Goal: Task Accomplishment & Management: Use online tool/utility

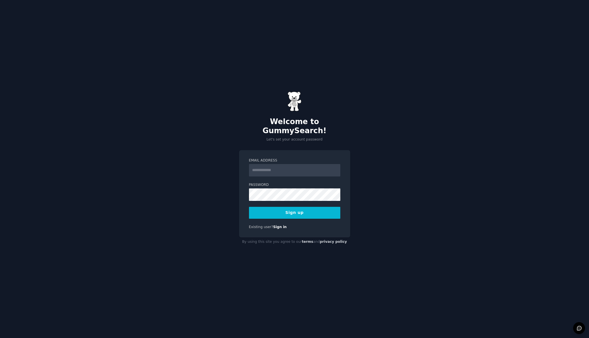
click at [269, 164] on input "Email Address" at bounding box center [294, 170] width 91 height 12
click at [256, 167] on input "Email Address" at bounding box center [294, 170] width 91 height 12
click at [167, 146] on div "Welcome to GummySearch! Let's set your account password Email Address Password …" at bounding box center [294, 169] width 589 height 338
click at [279, 168] on input "Email Address" at bounding box center [294, 170] width 91 height 12
type input "**********"
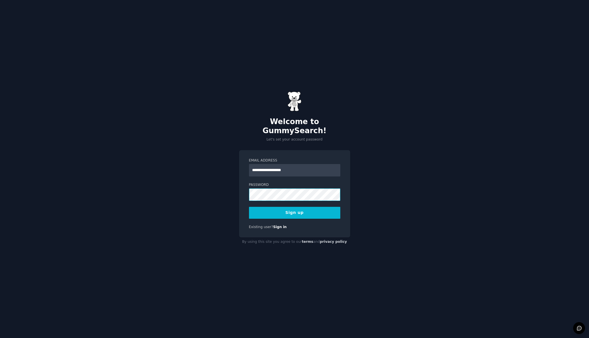
click at [249, 207] on button "Sign up" at bounding box center [294, 213] width 91 height 12
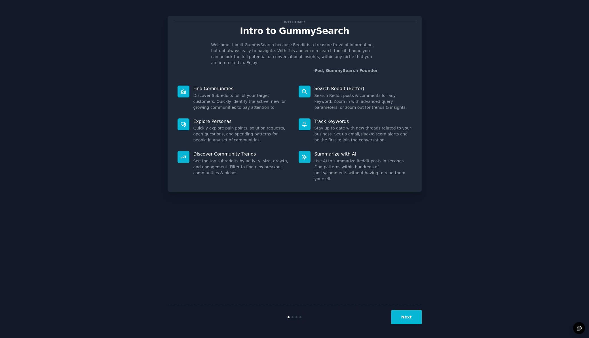
click at [498, 142] on div "Welcome! Intro to GummySearch Welcome! I built GummySearch because Reddit is a …" at bounding box center [294, 169] width 573 height 323
click at [411, 328] on div "Next" at bounding box center [295, 317] width 254 height 26
click at [412, 320] on button "Next" at bounding box center [406, 318] width 30 height 14
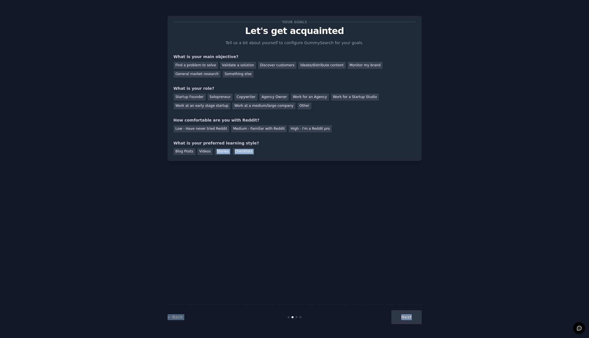
drag, startPoint x: 412, startPoint y: 318, endPoint x: 205, endPoint y: 182, distance: 247.9
click at [205, 182] on div "Your goals Let's get acquainted Tell us a bit about yourself to configure Gummy…" at bounding box center [295, 169] width 254 height 323
click at [376, 205] on div "Your goals Let's get acquainted Tell us a bit about yourself to configure Gummy…" at bounding box center [295, 169] width 254 height 323
click at [280, 66] on div "Discover customers" at bounding box center [277, 65] width 38 height 7
click at [197, 98] on div "Startup Founder" at bounding box center [190, 97] width 32 height 7
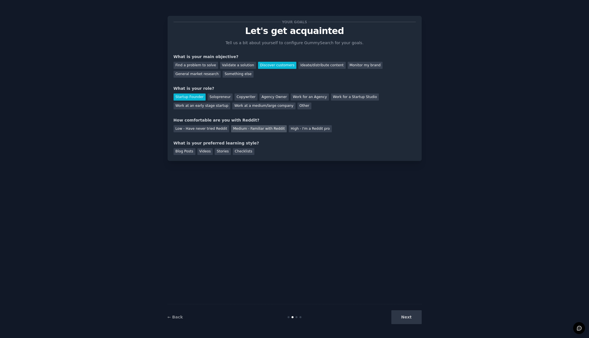
click at [276, 130] on div "Medium - Familiar with Reddit" at bounding box center [259, 128] width 56 height 7
click at [238, 153] on div "Checklists" at bounding box center [244, 151] width 22 height 7
click at [191, 155] on div "Your goals Let's get acquainted Tell us a bit about yourself to configure Gummy…" at bounding box center [295, 88] width 254 height 145
click at [191, 155] on div "Blog Posts" at bounding box center [185, 151] width 22 height 7
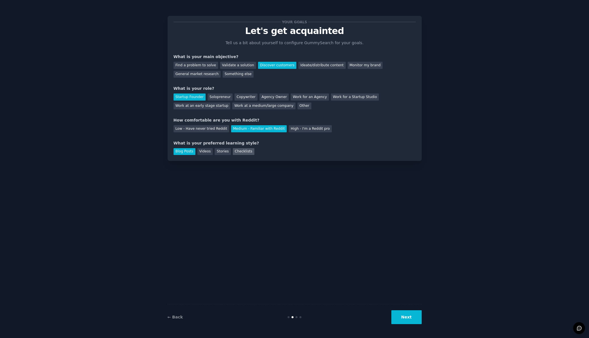
click at [250, 149] on div "Checklists" at bounding box center [244, 151] width 22 height 7
click at [414, 316] on button "Next" at bounding box center [406, 318] width 30 height 14
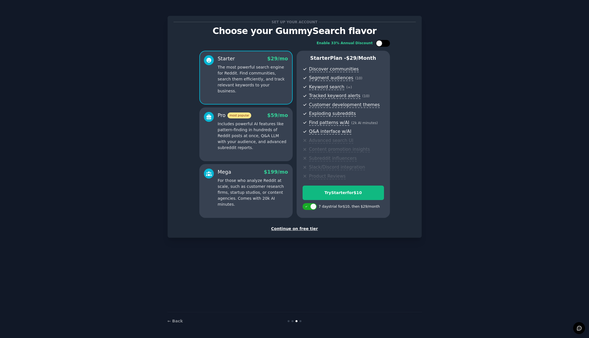
click at [383, 45] on div at bounding box center [383, 43] width 14 height 7
click at [385, 44] on div at bounding box center [387, 43] width 6 height 6
checkbox input "false"
click at [303, 229] on div "Continue on free tier" at bounding box center [295, 229] width 242 height 6
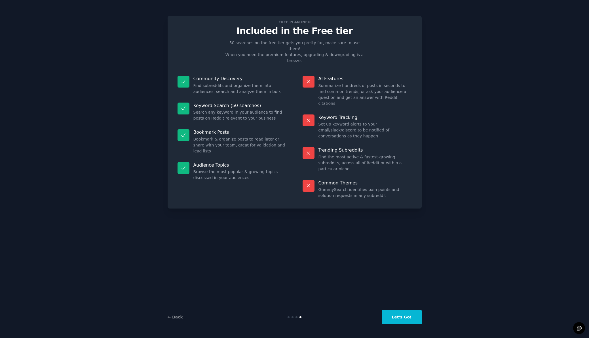
click at [405, 319] on button "Let's Go!" at bounding box center [402, 318] width 40 height 14
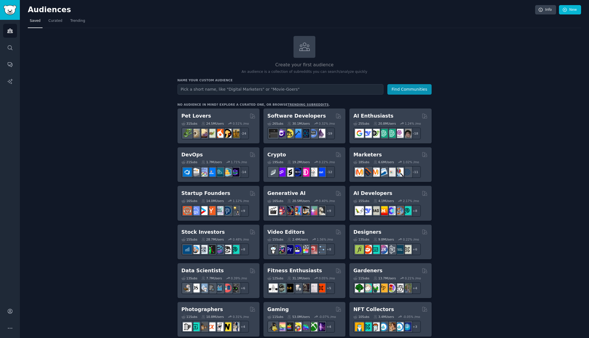
click at [215, 90] on input "text" at bounding box center [281, 89] width 206 height 10
type input "finance automation"
click at [387, 84] on button "Find Communities" at bounding box center [409, 89] width 44 height 10
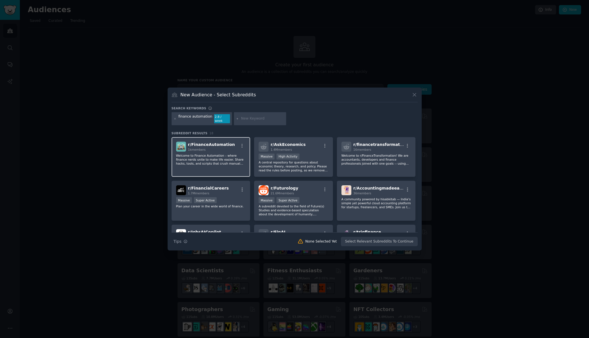
click at [206, 148] on div "1k members" at bounding box center [211, 150] width 47 height 4
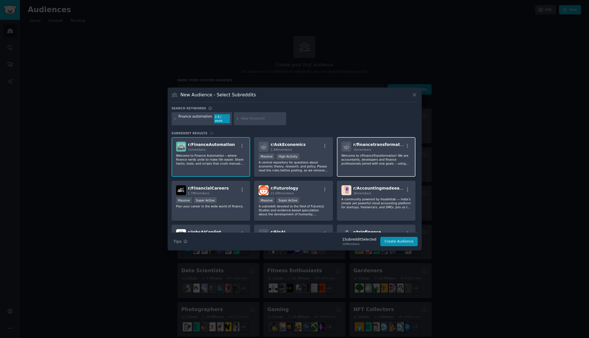
click at [363, 154] on p "Welcome to r/FinanceTransformation! We are accountants, developers and finance …" at bounding box center [377, 160] width 70 height 12
click at [362, 197] on p "A community powered by hisabkitab — India’s simple yet powerful cloud accountin…" at bounding box center [377, 203] width 70 height 12
click at [364, 192] on span "36 members" at bounding box center [362, 193] width 18 height 3
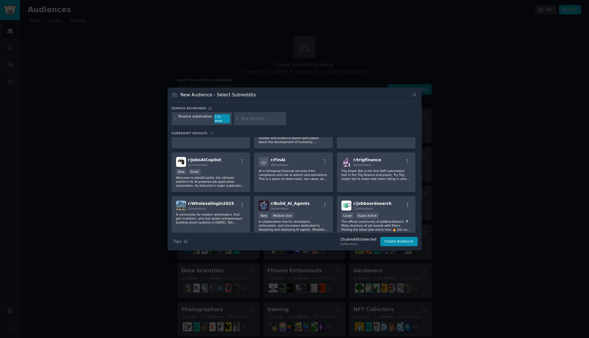
scroll to position [74, 0]
click at [395, 240] on button "Create Audience" at bounding box center [398, 242] width 37 height 10
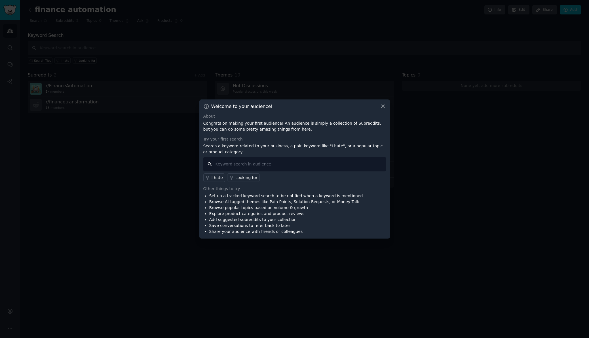
click at [245, 162] on input "text" at bounding box center [294, 164] width 183 height 14
click at [241, 178] on div "Looking for" at bounding box center [246, 178] width 22 height 6
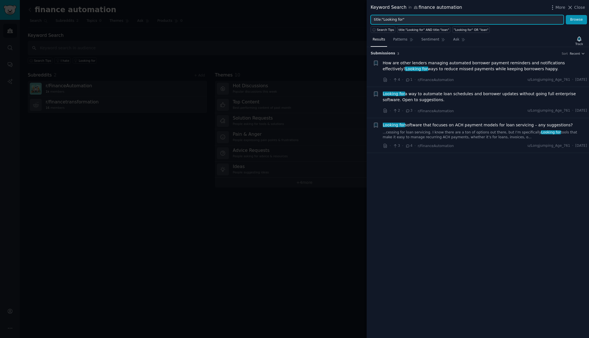
click at [413, 20] on input "title:"Looking for"" at bounding box center [467, 20] width 193 height 10
type input "title:"Looking for" ways I can automate transactional finance"
click at [566, 15] on button "Browse" at bounding box center [576, 20] width 21 height 10
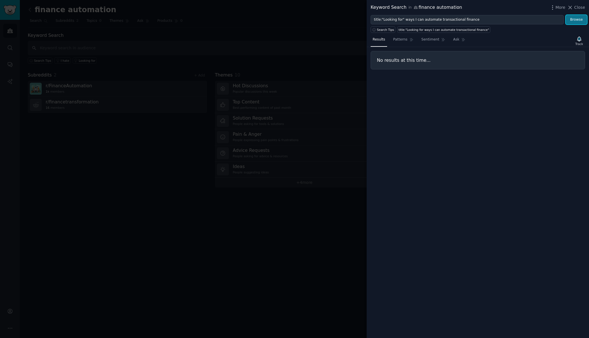
click at [580, 20] on button "Browse" at bounding box center [576, 20] width 21 height 10
drag, startPoint x: 479, startPoint y: 22, endPoint x: 407, endPoint y: 19, distance: 72.4
click at [407, 19] on input "title:"Looking for" ways I can automate transactional finance" at bounding box center [467, 20] width 193 height 10
click at [576, 6] on span "Close" at bounding box center [579, 8] width 11 height 6
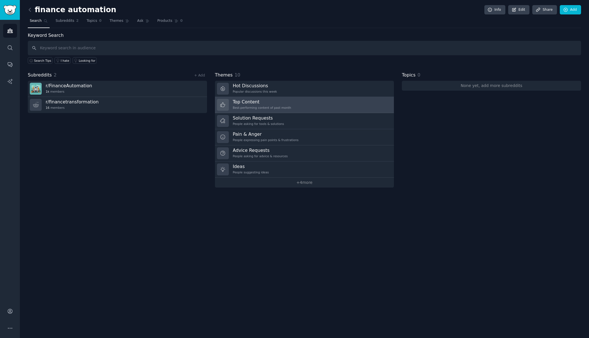
click at [296, 108] on link "Top Content Best-performing content of past month" at bounding box center [304, 105] width 179 height 16
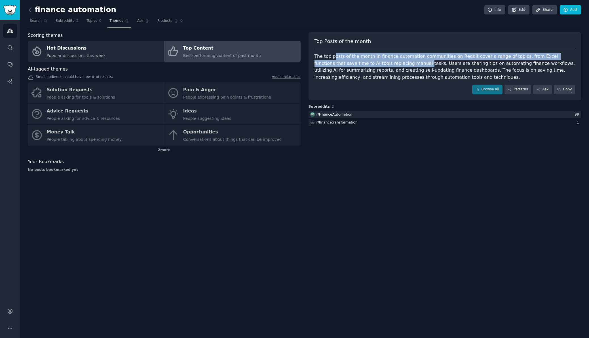
drag, startPoint x: 333, startPoint y: 60, endPoint x: 393, endPoint y: 65, distance: 59.8
click at [392, 65] on div "The top posts of the month in finance automation communities on Reddit cover a …" at bounding box center [445, 67] width 261 height 28
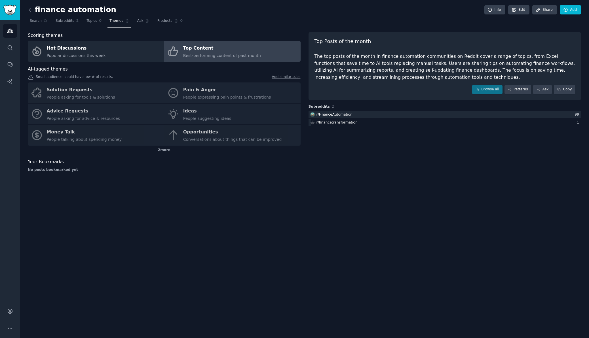
click at [393, 72] on div "The top posts of the month in finance automation communities on Reddit cover a …" at bounding box center [445, 67] width 261 height 28
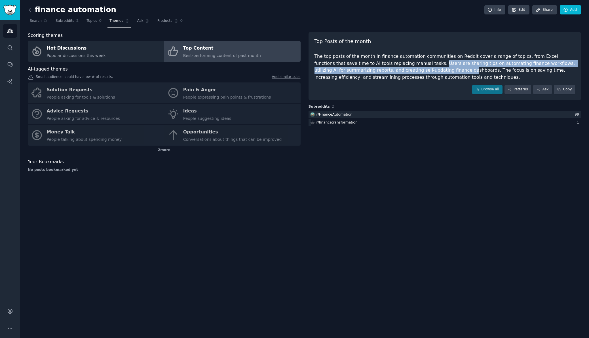
drag, startPoint x: 395, startPoint y: 65, endPoint x: 408, endPoint y: 70, distance: 14.8
click at [408, 70] on div "The top posts of the month in finance automation communities on Reddit cover a …" at bounding box center [445, 67] width 261 height 28
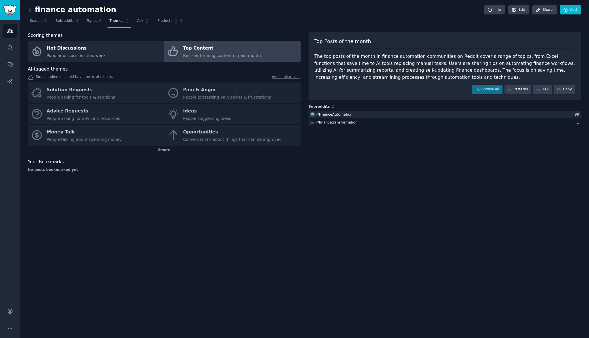
click at [406, 78] on div "The top posts of the month in finance automation communities on Reddit cover a …" at bounding box center [445, 67] width 261 height 28
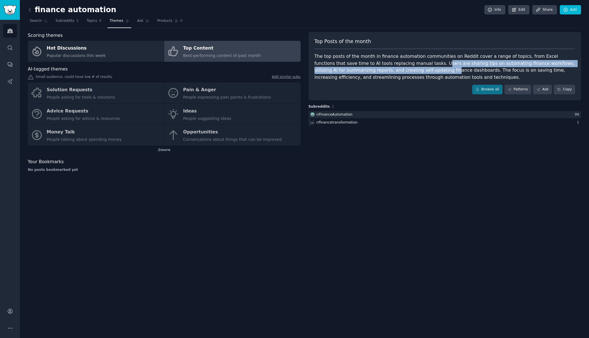
drag, startPoint x: 398, startPoint y: 67, endPoint x: 390, endPoint y: 73, distance: 10.1
click at [390, 73] on div "The top posts of the month in finance automation communities on Reddit cover a …" at bounding box center [445, 67] width 261 height 28
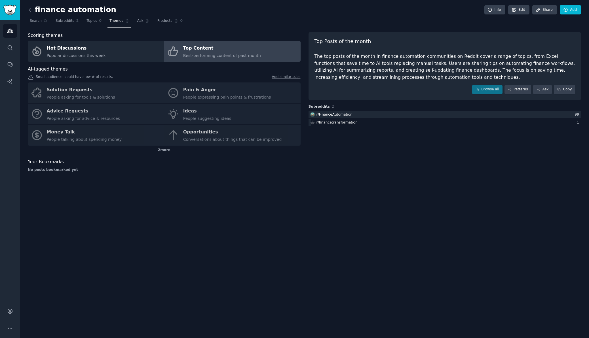
click at [214, 136] on div "Solution Requests People asking for tools & solutions Pain & Anger People expre…" at bounding box center [164, 114] width 273 height 63
click at [184, 134] on div "Solution Requests People asking for tools & solutions Pain & Anger People expre…" at bounding box center [164, 114] width 273 height 63
click at [117, 143] on div "Solution Requests People asking for tools & solutions Pain & Anger People expre…" at bounding box center [164, 114] width 273 height 63
click at [157, 150] on div "2 more" at bounding box center [164, 150] width 273 height 9
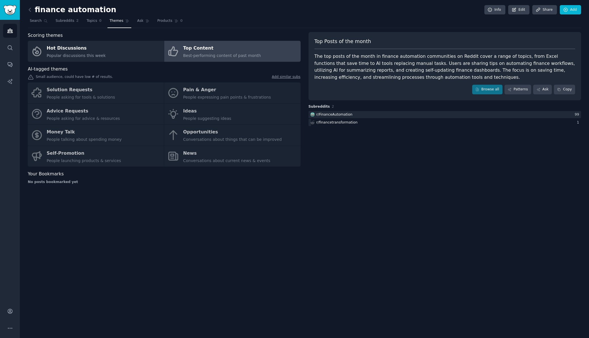
click at [54, 134] on div "Solution Requests People asking for tools & solutions Pain & Anger People expre…" at bounding box center [164, 125] width 273 height 84
click at [183, 50] on div "Top Content" at bounding box center [222, 48] width 78 height 9
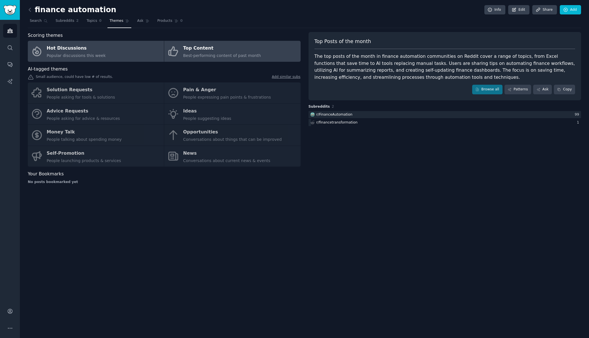
click at [110, 52] on link "Hot Discussions Popular discussions this week" at bounding box center [96, 51] width 136 height 21
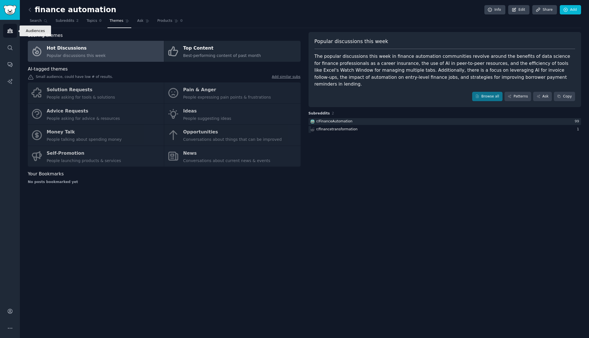
click at [8, 34] on link "Audiences" at bounding box center [10, 31] width 14 height 14
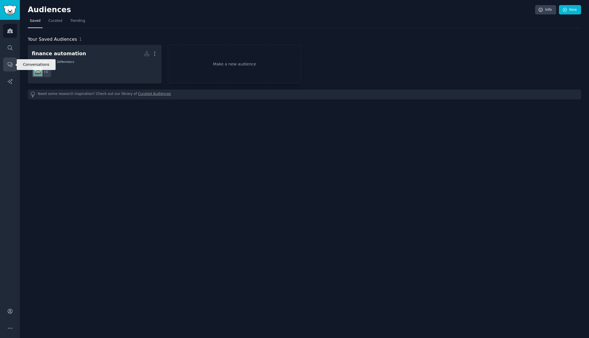
click at [15, 63] on link "Conversations" at bounding box center [10, 65] width 14 height 14
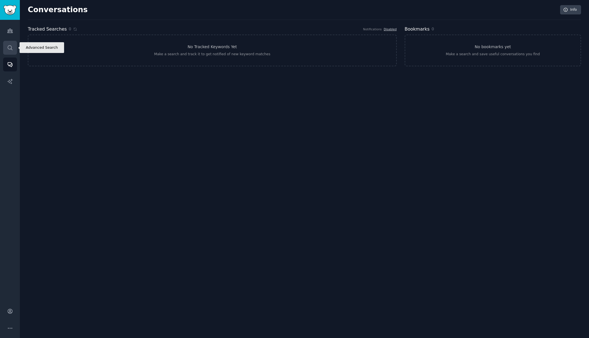
click at [14, 47] on link "Search" at bounding box center [10, 48] width 14 height 14
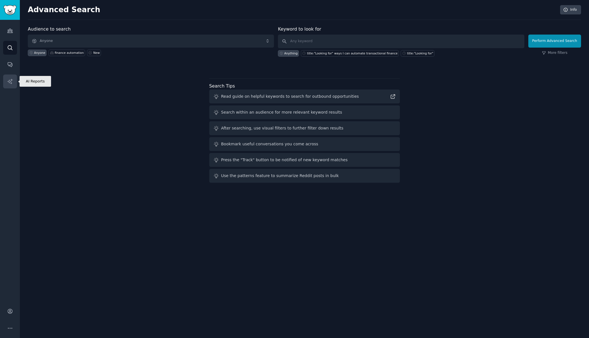
click at [9, 86] on link "AI Reports" at bounding box center [10, 82] width 14 height 14
